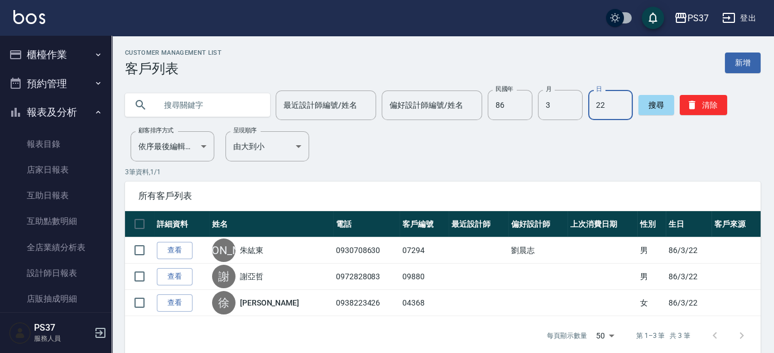
scroll to position [152, 0]
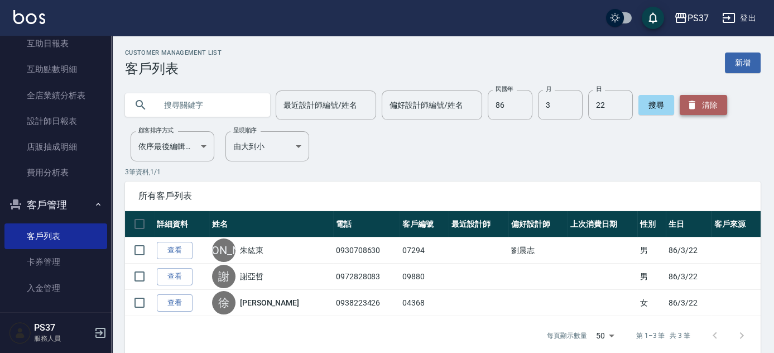
click at [687, 109] on icon "button" at bounding box center [691, 104] width 11 height 11
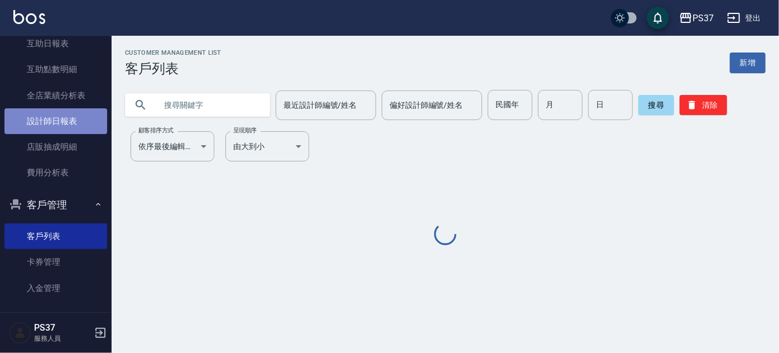
drag, startPoint x: 59, startPoint y: 126, endPoint x: 94, endPoint y: 110, distance: 38.7
click at [59, 126] on link "設計師日報表" at bounding box center [55, 121] width 103 height 26
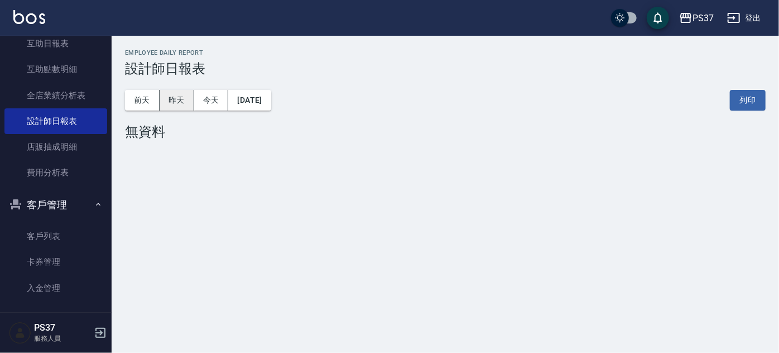
click at [180, 100] on button "昨天" at bounding box center [177, 100] width 35 height 21
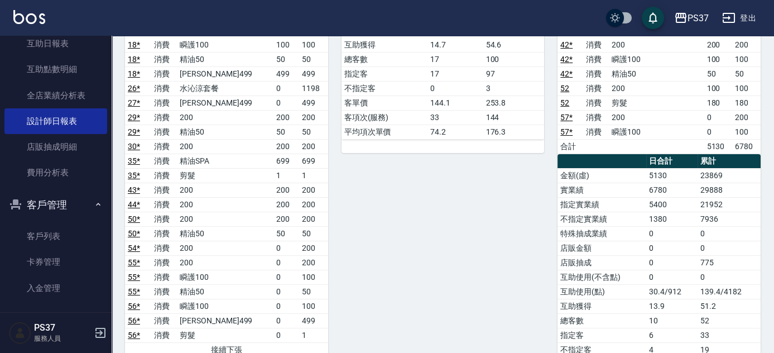
scroll to position [355, 0]
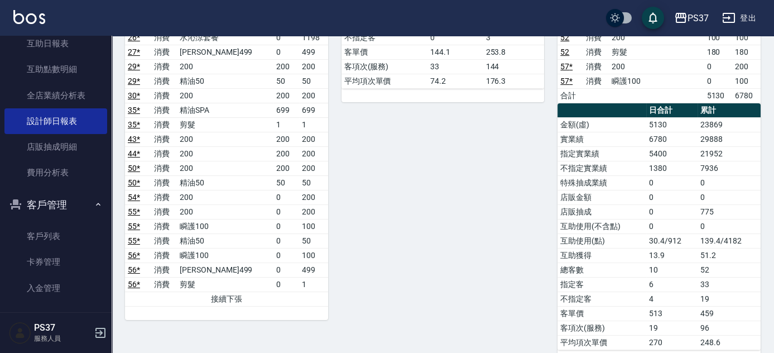
click at [398, 170] on div "2 劉晨志 [DATE] 日報表 - 2/2 單號 類別 項目 金額 業績 承上張 合計 2449 7694 日合計 累計 金額(虛) 2449 25382 …" at bounding box center [436, 60] width 216 height 608
click at [465, 186] on div "2 劉晨志 [DATE] 日報表 - 2/2 單號 類別 項目 金額 業績 承上張 合計 2449 7694 日合計 累計 金額(虛) 2449 25382 …" at bounding box center [436, 60] width 216 height 608
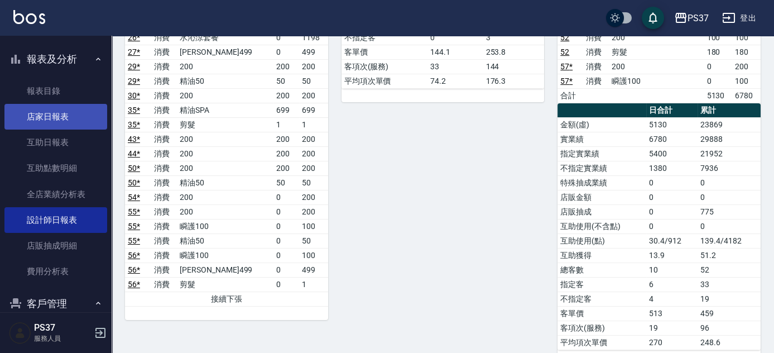
scroll to position [50, 0]
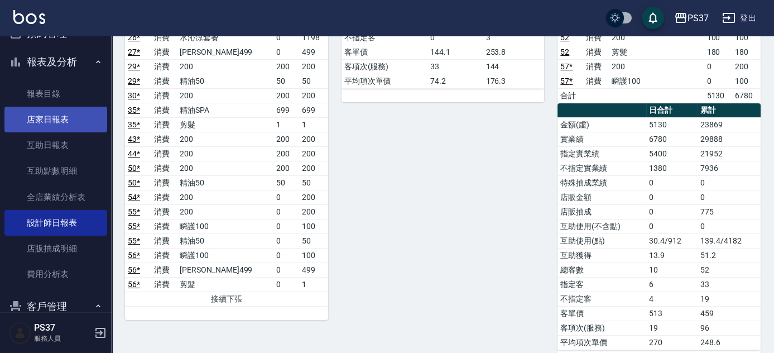
click at [55, 122] on link "店家日報表" at bounding box center [55, 120] width 103 height 26
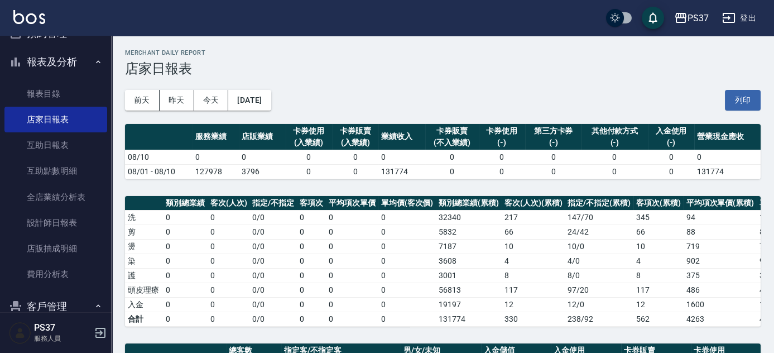
click at [552, 91] on div "前天 昨天 今天 [DATE] 列印" at bounding box center [442, 99] width 635 height 47
click at [519, 73] on h3 "店家日報表" at bounding box center [442, 69] width 635 height 16
click at [472, 75] on h3 "店家日報表" at bounding box center [442, 69] width 635 height 16
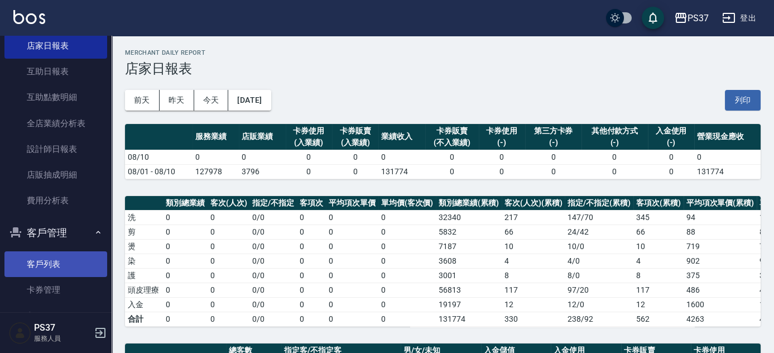
scroll to position [187, 0]
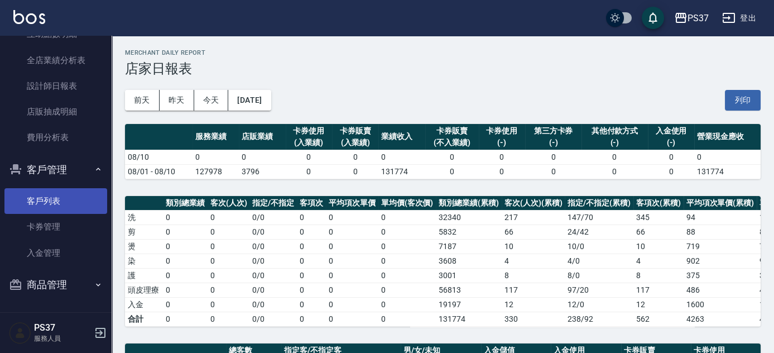
click at [64, 200] on link "客戶列表" at bounding box center [55, 201] width 103 height 26
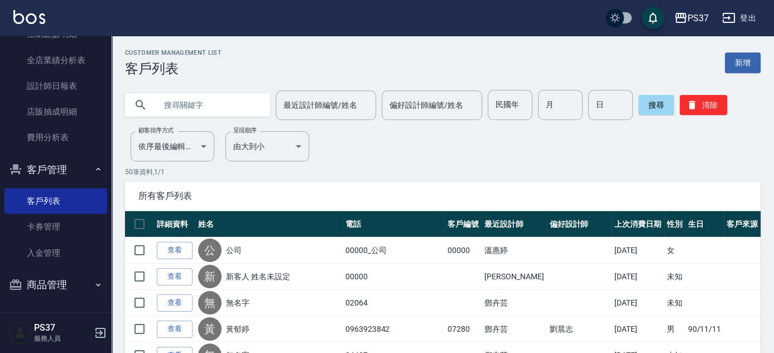
click at [216, 100] on input "text" at bounding box center [208, 105] width 105 height 30
type input "[PERSON_NAME]"
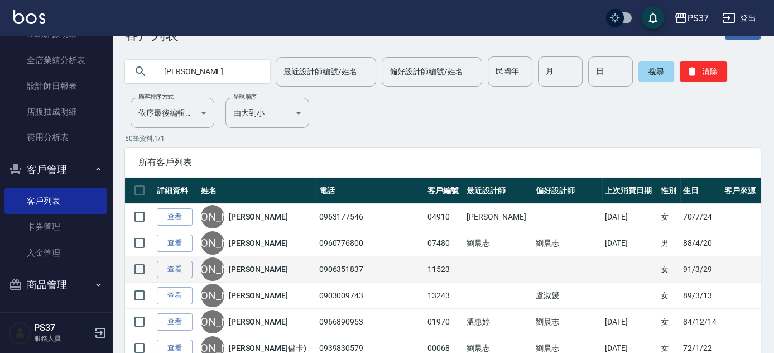
scroll to position [50, 0]
